Goal: Task Accomplishment & Management: Use online tool/utility

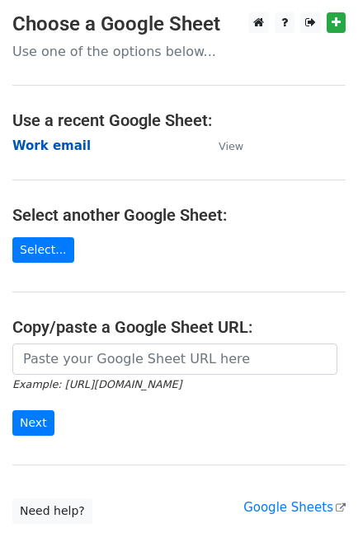
click at [35, 145] on strong "Work email" at bounding box center [51, 145] width 78 height 15
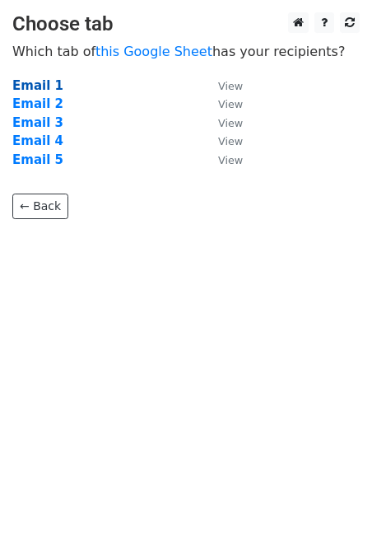
click at [42, 88] on strong "Email 1" at bounding box center [37, 85] width 51 height 15
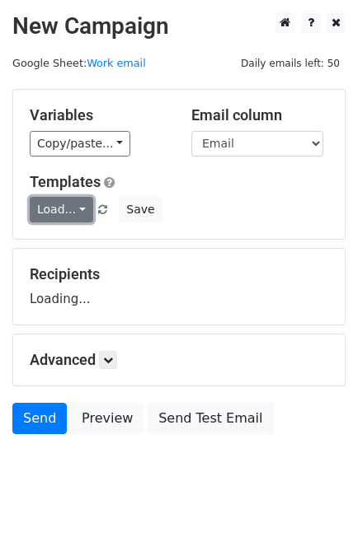
click at [57, 213] on link "Load..." at bounding box center [61, 210] width 63 height 26
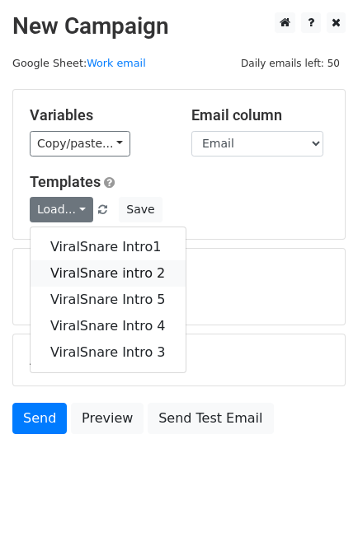
click at [94, 260] on link "ViralSnare intro 2" at bounding box center [107, 273] width 155 height 26
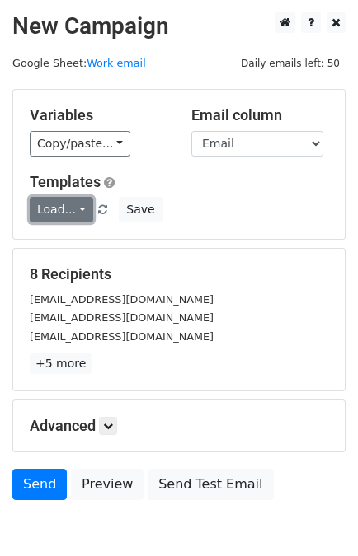
click at [65, 214] on link "Load..." at bounding box center [61, 210] width 63 height 26
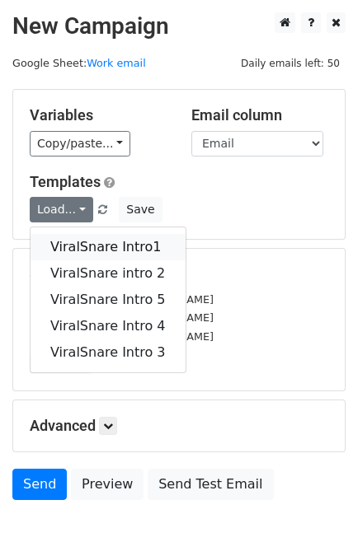
click at [91, 253] on link "ViralSnare Intro1" at bounding box center [107, 247] width 155 height 26
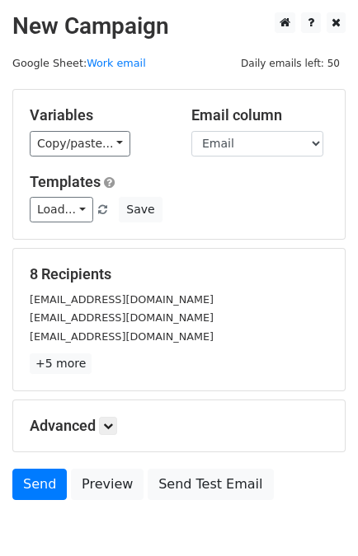
scroll to position [81, 0]
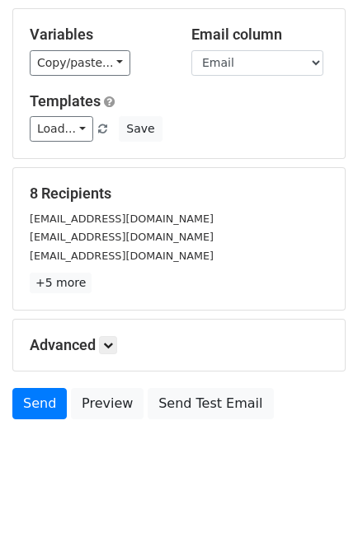
click at [15, 423] on div "Send Preview Send Test Email" at bounding box center [179, 408] width 358 height 40
click at [32, 396] on link "Send" at bounding box center [39, 403] width 54 height 31
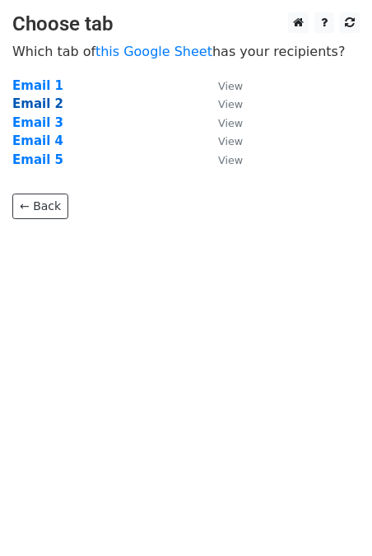
click at [46, 103] on strong "Email 2" at bounding box center [37, 103] width 51 height 15
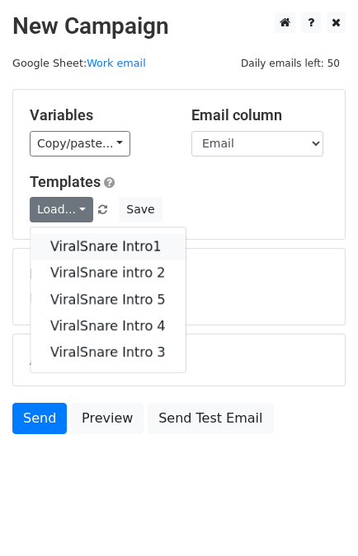
click at [92, 242] on link "ViralSnare Intro1" at bounding box center [107, 247] width 155 height 26
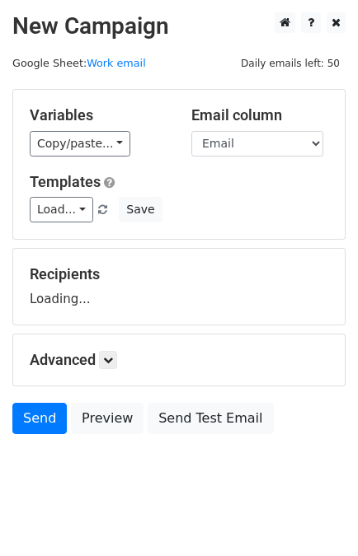
scroll to position [15, 0]
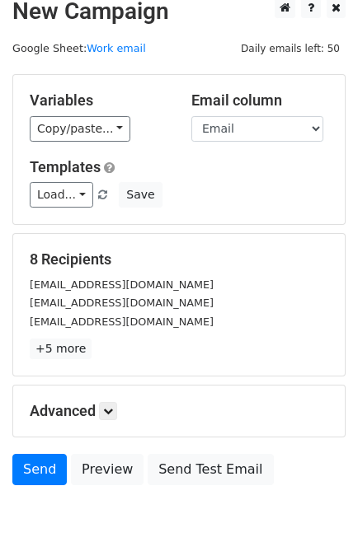
click at [108, 420] on div "Advanced Tracking Track Opens UTM Codes Track Clicks Filters Only include sprea…" at bounding box center [178, 411] width 331 height 51
click at [108, 413] on icon at bounding box center [108, 411] width 10 height 10
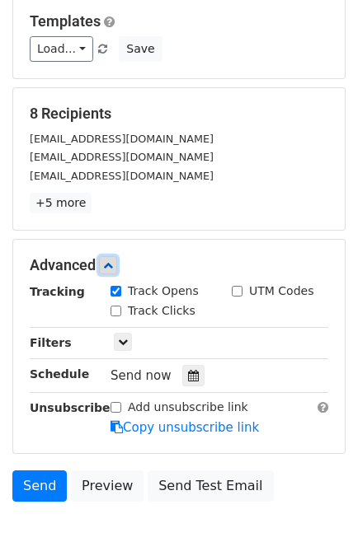
scroll to position [165, 0]
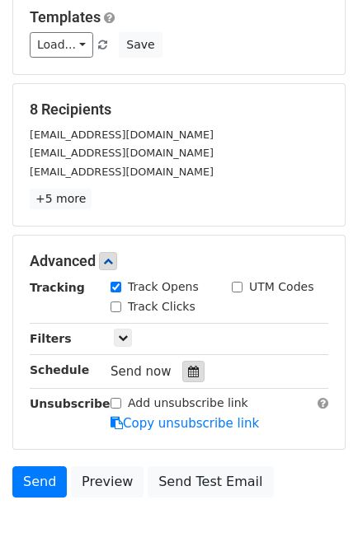
click at [187, 361] on div at bounding box center [193, 371] width 22 height 21
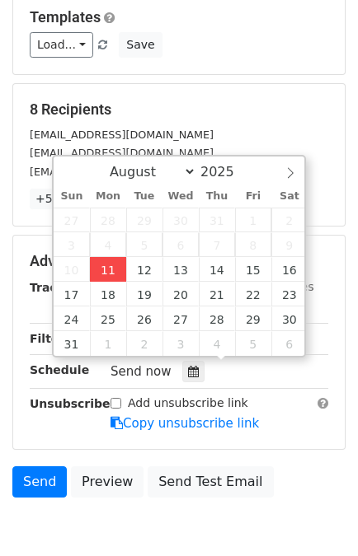
type input "2025-08-11 14:57"
type input "02"
type input "57"
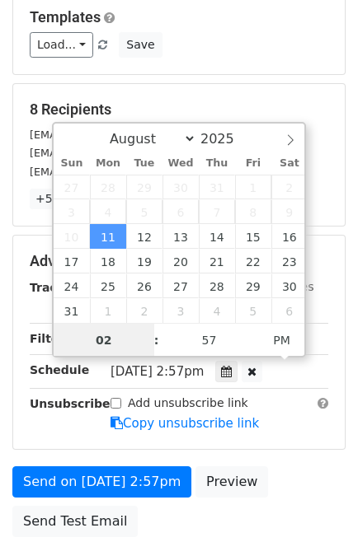
scroll to position [0, 0]
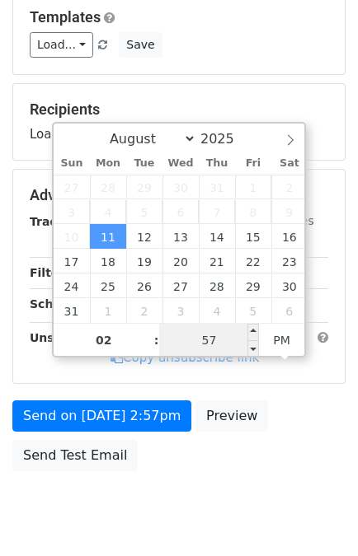
click at [215, 339] on input "57" at bounding box center [209, 340] width 101 height 33
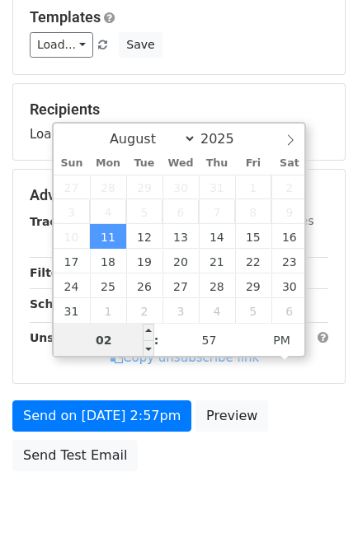
click at [107, 338] on input "02" at bounding box center [104, 340] width 101 height 33
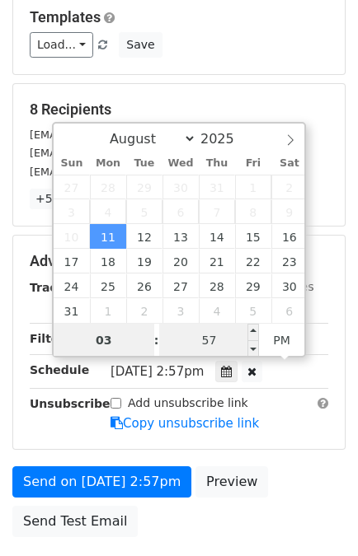
type input "03"
type input "2025-08-11 15:57"
click at [222, 343] on input "57" at bounding box center [209, 340] width 101 height 33
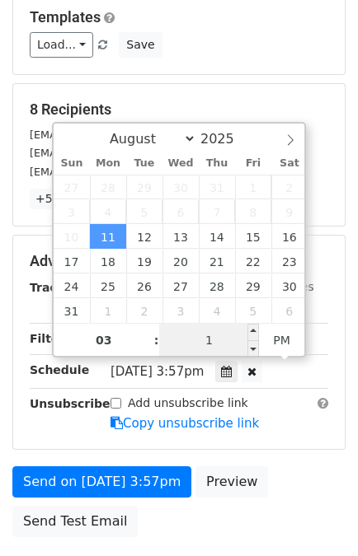
type input "10"
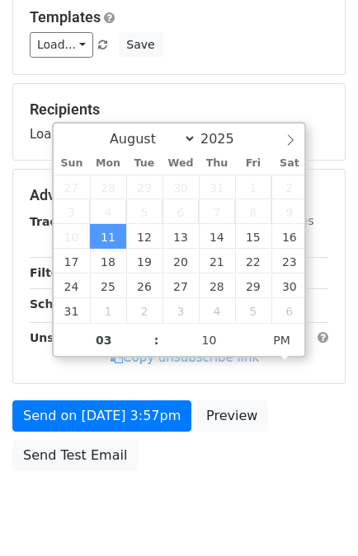
type input "2025-08-11 15:10"
click at [295, 444] on div "Send on Aug 11 at 3:57pm Preview Send Test Email" at bounding box center [179, 439] width 358 height 79
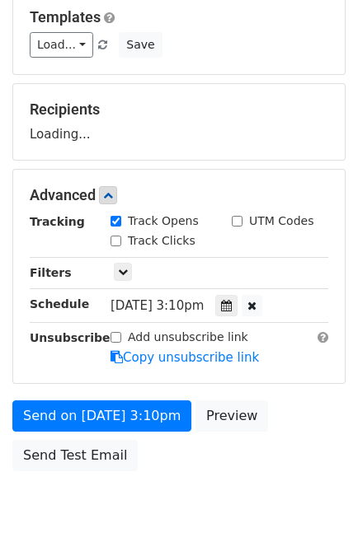
scroll to position [214, 0]
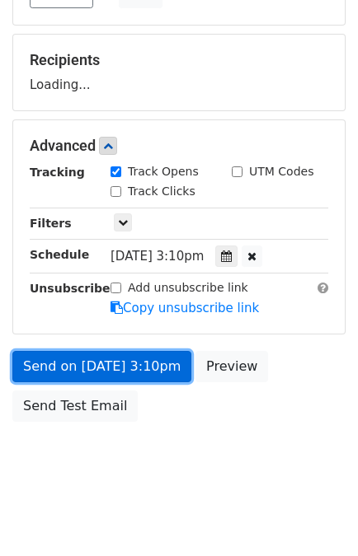
click at [122, 358] on link "Send on Aug 11 at 3:10pm" at bounding box center [101, 366] width 179 height 31
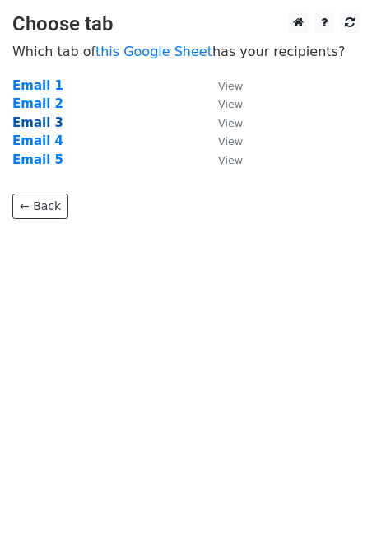
click at [43, 123] on strong "Email 3" at bounding box center [37, 122] width 51 height 15
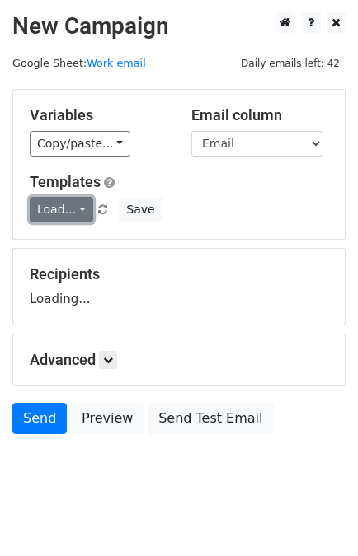
click at [62, 213] on link "Load..." at bounding box center [61, 210] width 63 height 26
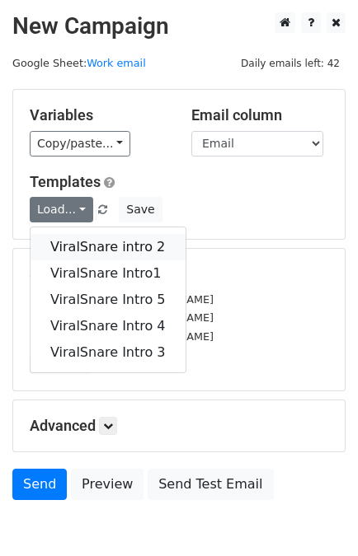
click at [89, 241] on link "ViralSnare intro 2" at bounding box center [107, 247] width 155 height 26
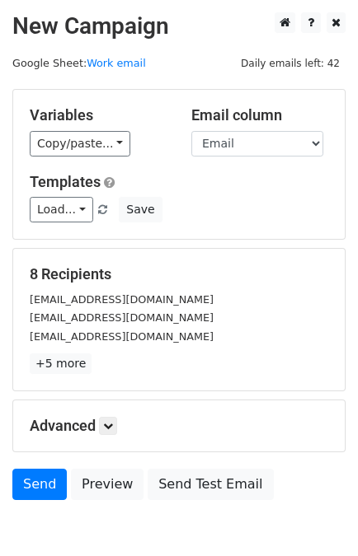
scroll to position [81, 0]
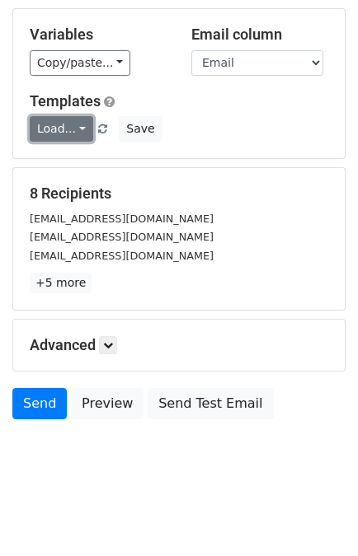
click at [61, 119] on link "Load..." at bounding box center [61, 129] width 63 height 26
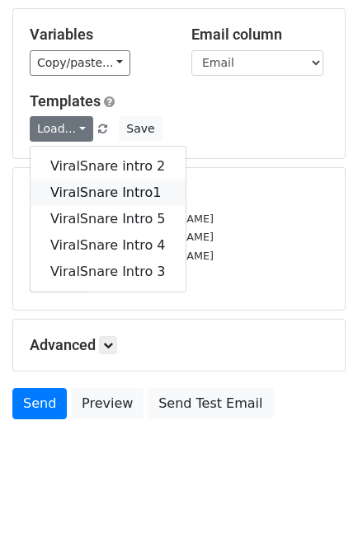
click at [102, 184] on link "ViralSnare Intro1" at bounding box center [107, 193] width 155 height 26
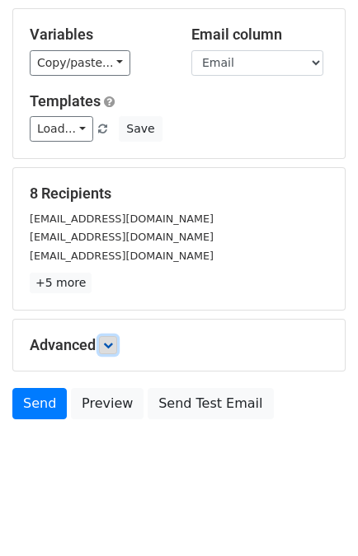
click at [117, 351] on link at bounding box center [108, 345] width 18 height 18
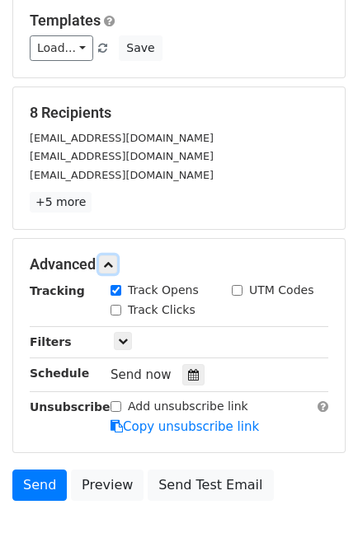
scroll to position [163, 0]
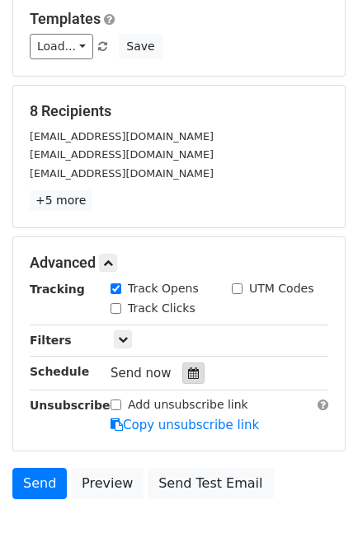
click at [188, 369] on icon at bounding box center [193, 373] width 11 height 12
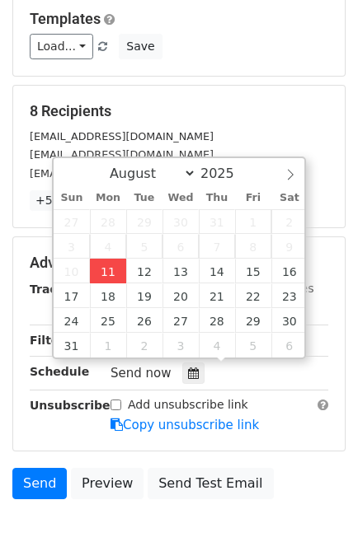
type input "2025-08-11 14:58"
type input "02"
type input "58"
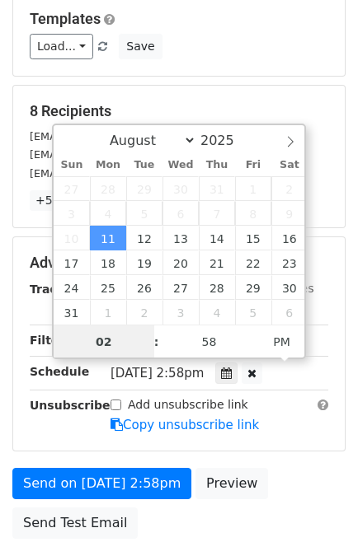
scroll to position [0, 0]
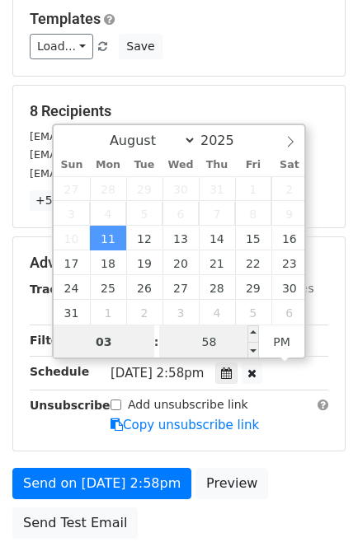
type input "03"
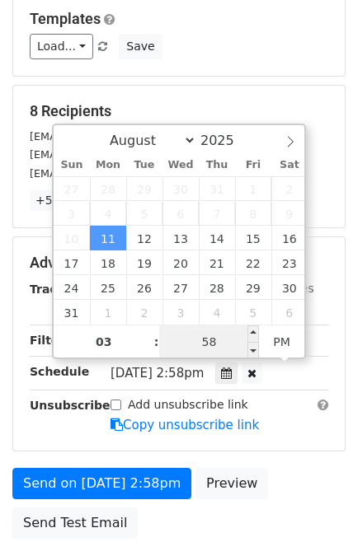
type input "2025-08-11 15:58"
click at [195, 342] on input "58" at bounding box center [209, 341] width 101 height 33
type input "20"
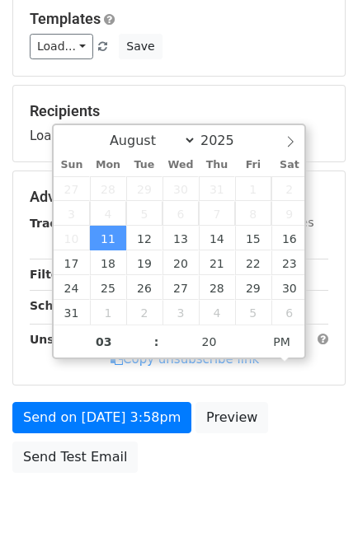
type input "2025-08-11 15:20"
click at [306, 437] on div "Send on Aug 11 at 3:58pm Preview Send Test Email" at bounding box center [179, 441] width 358 height 79
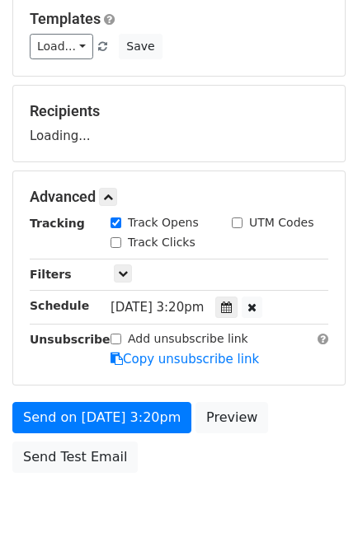
scroll to position [214, 0]
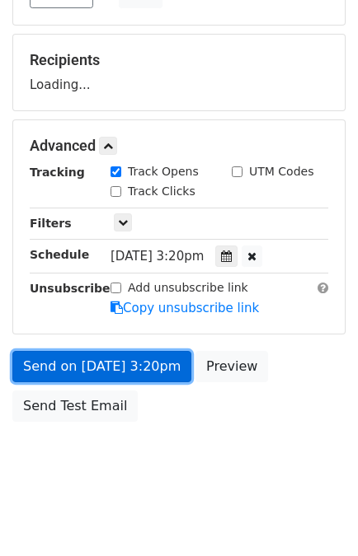
click at [44, 368] on form "Variables Copy/paste... {{Link}} {{Email}} {{Name}} {{Subject}} Email column Li…" at bounding box center [178, 152] width 333 height 555
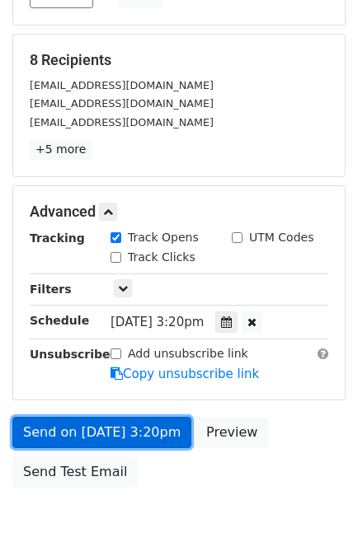
click at [70, 421] on link "Send on Aug 11 at 3:20pm" at bounding box center [101, 432] width 179 height 31
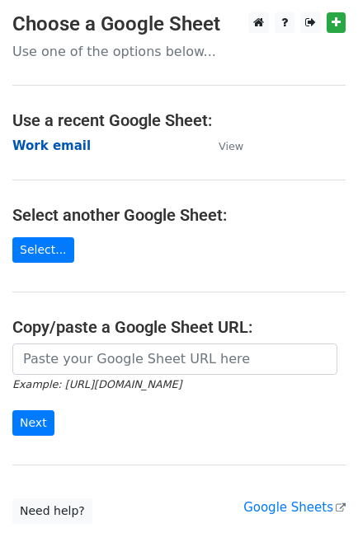
click at [54, 144] on strong "Work email" at bounding box center [51, 145] width 78 height 15
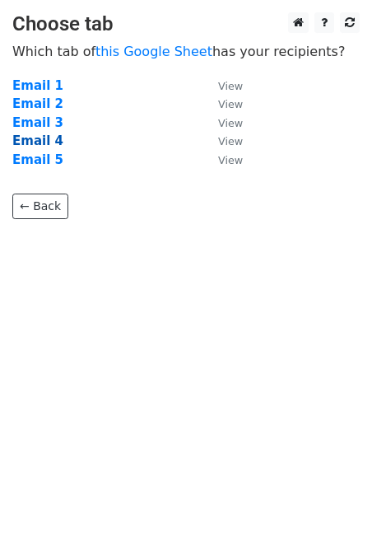
click at [41, 144] on strong "Email 4" at bounding box center [37, 140] width 51 height 15
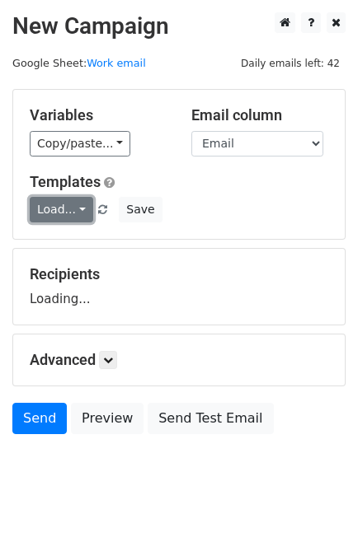
click at [55, 213] on link "Load..." at bounding box center [61, 210] width 63 height 26
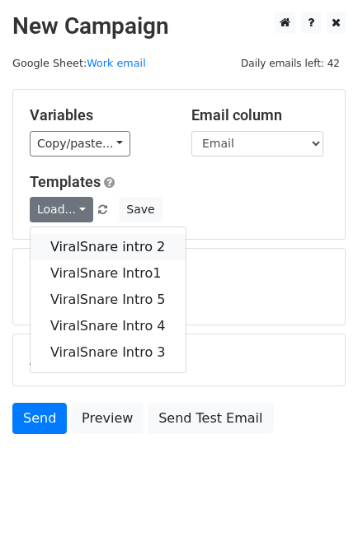
click at [77, 249] on link "ViralSnare intro 2" at bounding box center [107, 247] width 155 height 26
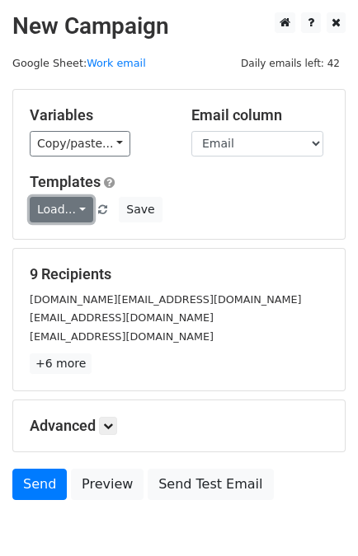
click at [57, 208] on link "Load..." at bounding box center [61, 210] width 63 height 26
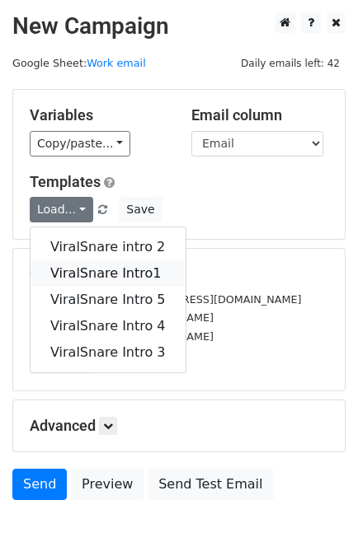
click at [93, 269] on link "ViralSnare Intro1" at bounding box center [107, 273] width 155 height 26
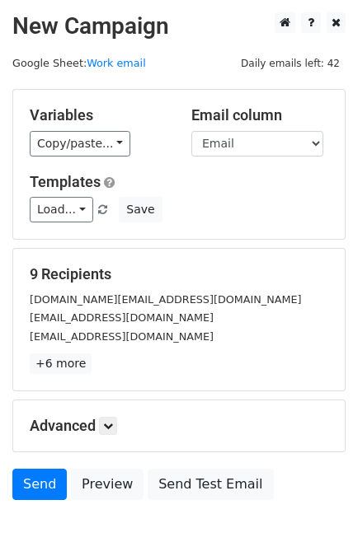
scroll to position [81, 0]
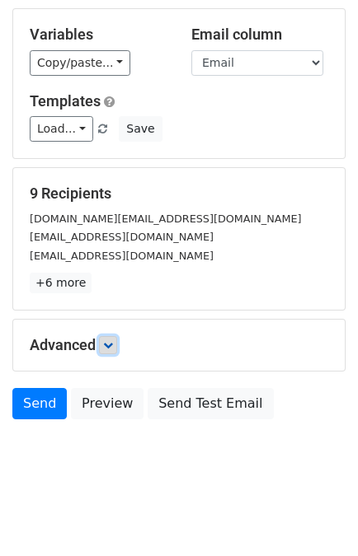
click at [113, 344] on icon at bounding box center [108, 345] width 10 height 10
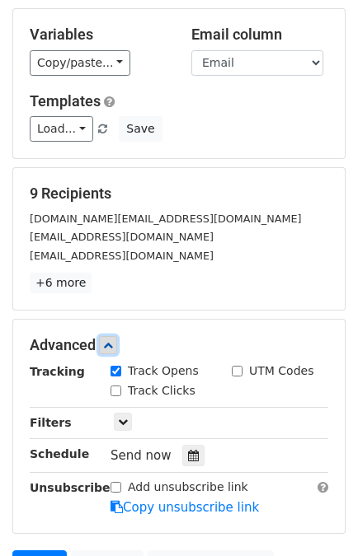
scroll to position [174, 0]
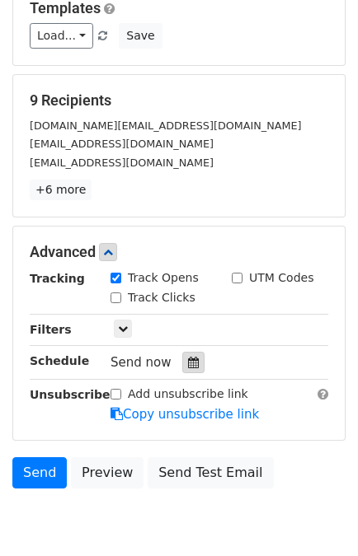
click at [188, 359] on icon at bounding box center [193, 363] width 11 height 12
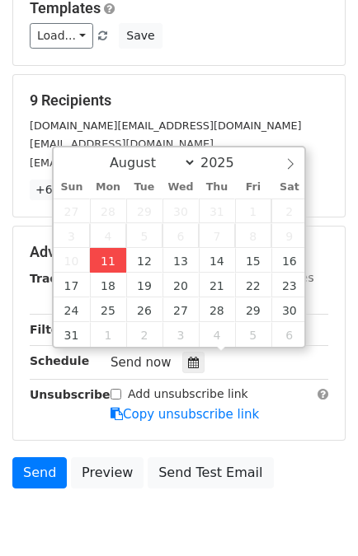
type input "2025-08-11 14:59"
type input "02"
type input "59"
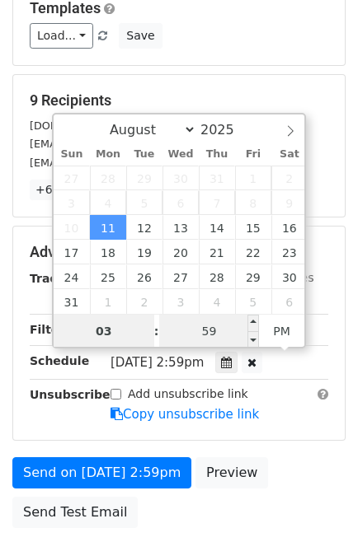
type input "03"
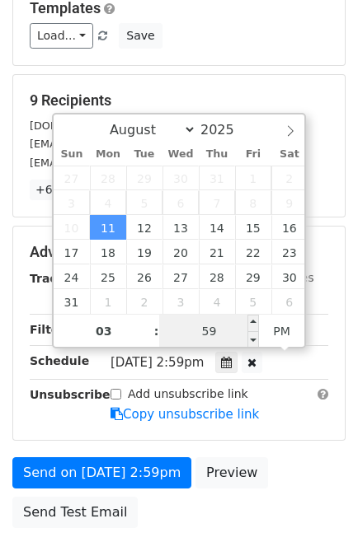
type input "[DATE] 15:59"
click at [219, 332] on input "59" at bounding box center [209, 331] width 101 height 33
type input "30"
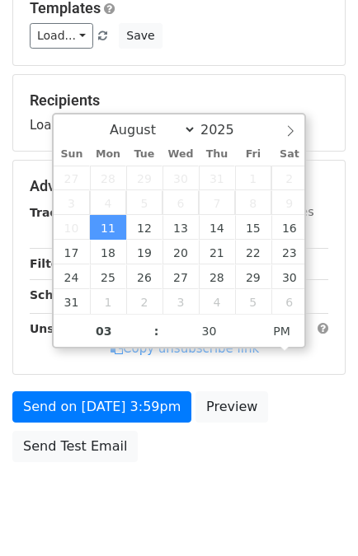
type input "2025-08-11 15:30"
click at [311, 427] on div "Send on [DATE] 3:59pm Preview Send Test Email" at bounding box center [179, 430] width 358 height 79
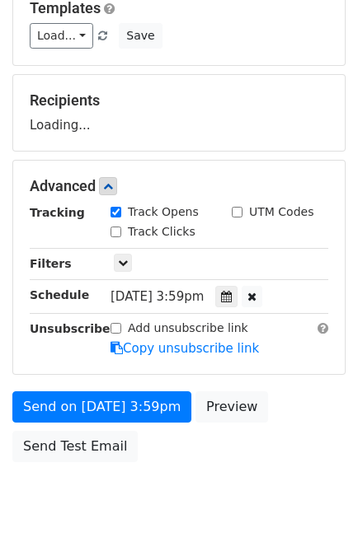
scroll to position [214, 0]
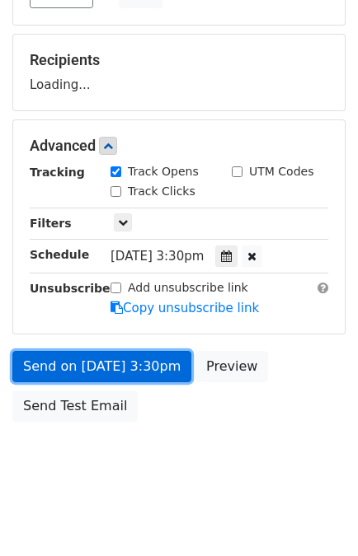
click at [74, 369] on link "Send on Aug 11 at 3:30pm" at bounding box center [101, 366] width 179 height 31
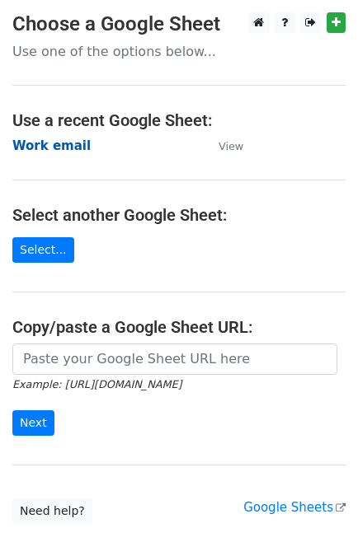
click at [48, 143] on strong "Work email" at bounding box center [51, 145] width 78 height 15
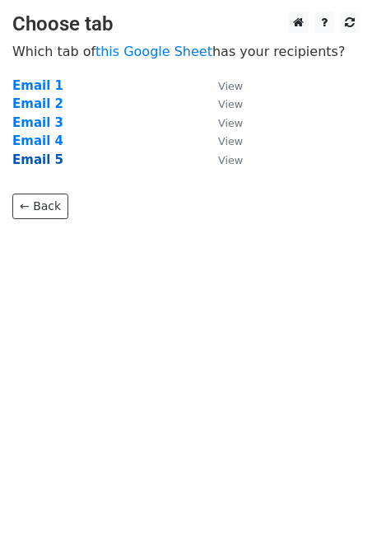
click at [44, 161] on strong "Email 5" at bounding box center [37, 159] width 51 height 15
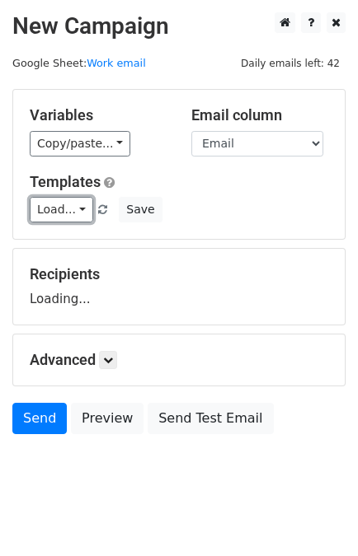
click at [54, 206] on link "Load..." at bounding box center [61, 210] width 63 height 26
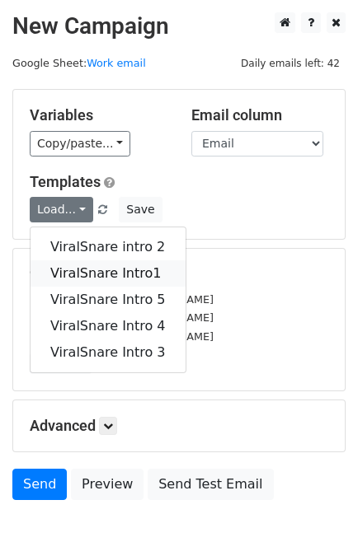
click at [87, 270] on link "ViralSnare Intro1" at bounding box center [107, 273] width 155 height 26
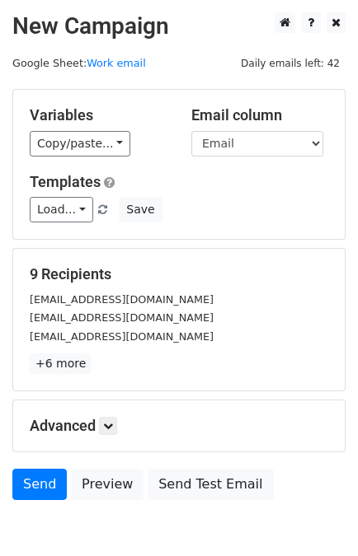
scroll to position [81, 0]
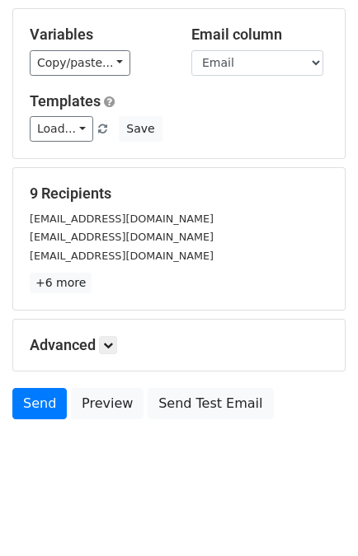
click at [114, 352] on div "Advanced Tracking Track Opens UTM Codes Track Clicks Filters Only include sprea…" at bounding box center [178, 345] width 331 height 51
click at [113, 346] on icon at bounding box center [108, 345] width 10 height 10
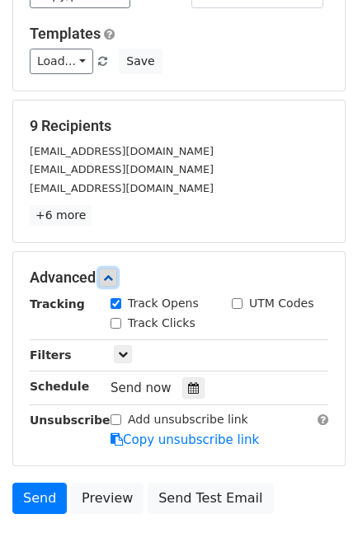
scroll to position [149, 0]
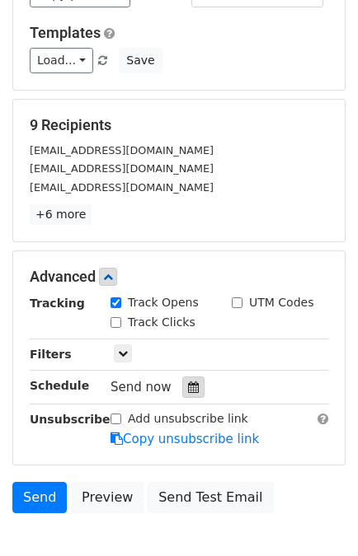
click at [182, 376] on div at bounding box center [193, 386] width 22 height 21
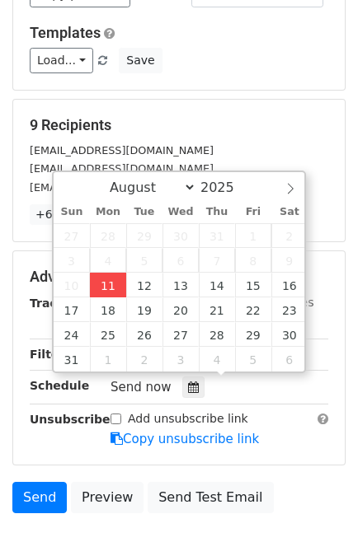
type input "[DATE] 14:59"
type input "02"
type input "59"
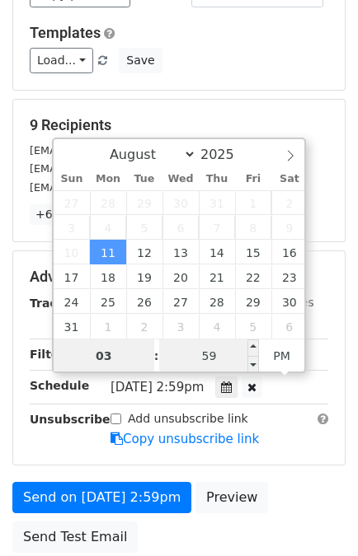
type input "03"
type input "[DATE] 15:59"
click at [201, 355] on input "59" at bounding box center [209, 355] width 101 height 33
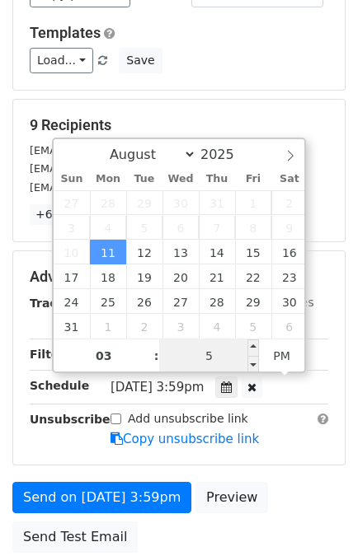
type input "50"
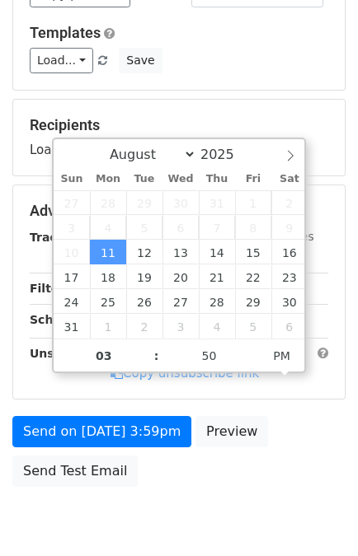
type input "[DATE] 15:50"
click at [296, 416] on div "Send on [DATE] 3:59pm Preview Send Test Email" at bounding box center [179, 455] width 358 height 79
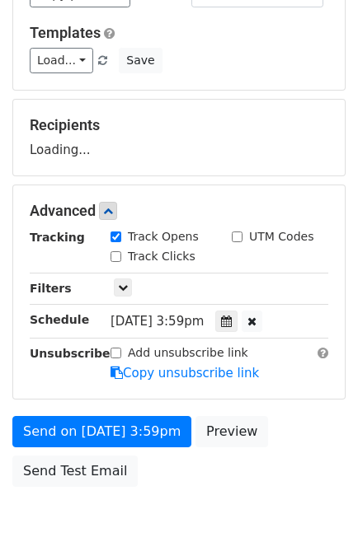
scroll to position [214, 0]
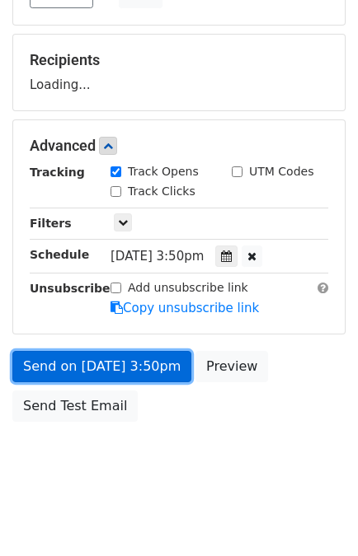
click at [122, 361] on link "Send on [DATE] 3:50pm" at bounding box center [101, 366] width 179 height 31
